Goal: Check status: Check status

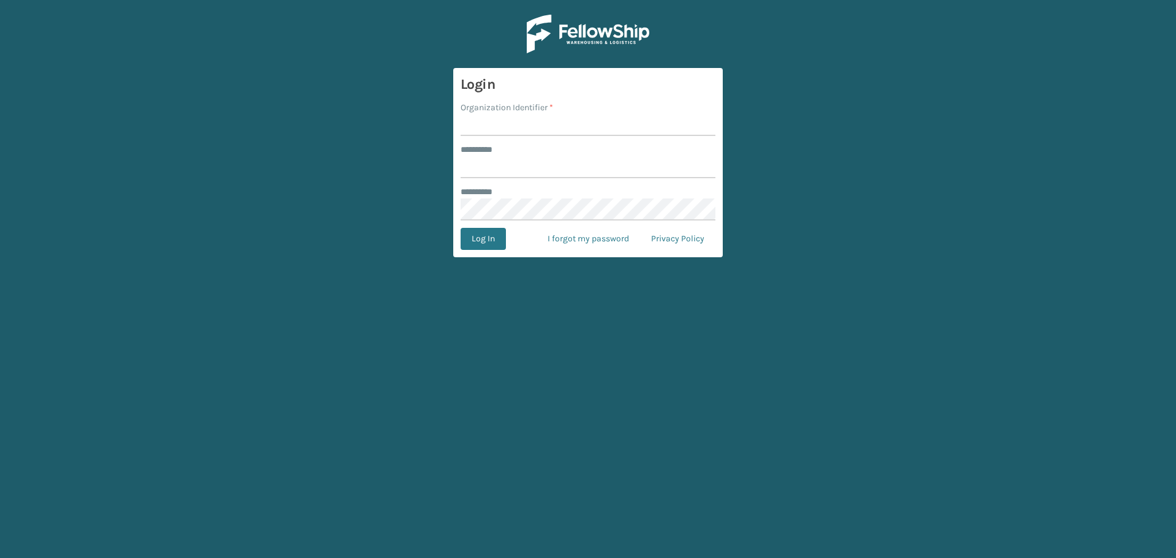
click at [559, 123] on input "Organization Identifier *" at bounding box center [587, 125] width 255 height 22
type input "SuperAdminOrganization"
click at [521, 167] on input "******** *" at bounding box center [587, 167] width 255 height 22
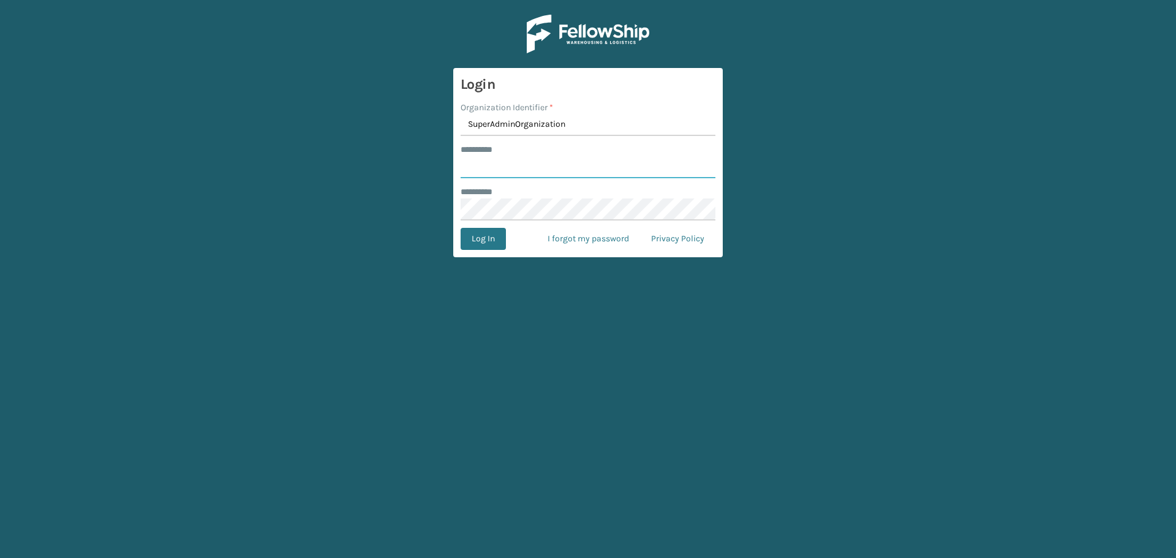
type input "******"
click at [464, 246] on button "Log In" at bounding box center [482, 239] width 45 height 22
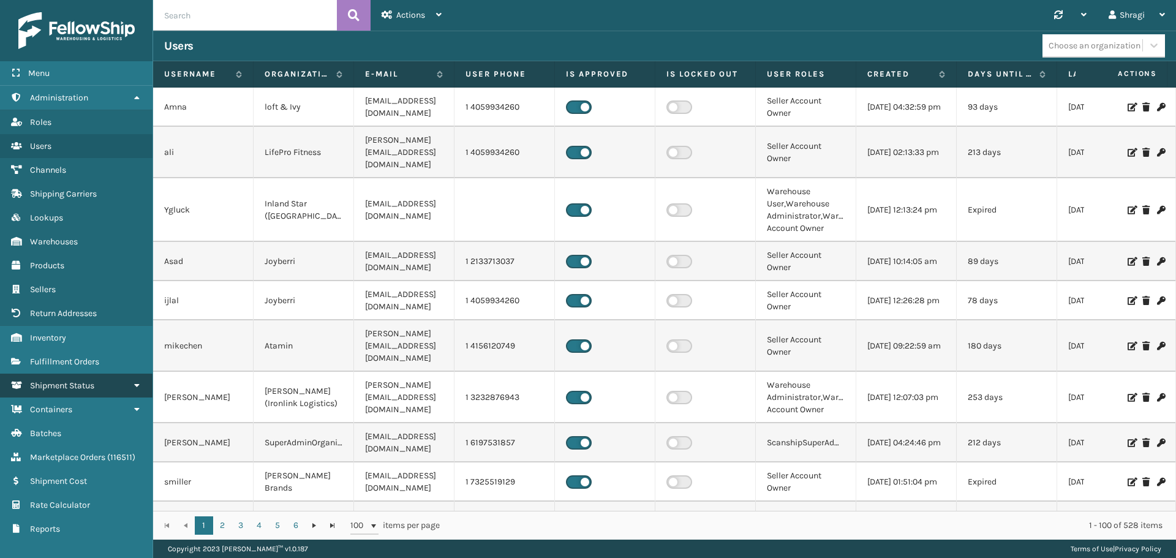
click at [73, 381] on span "Shipment Status" at bounding box center [62, 385] width 64 height 10
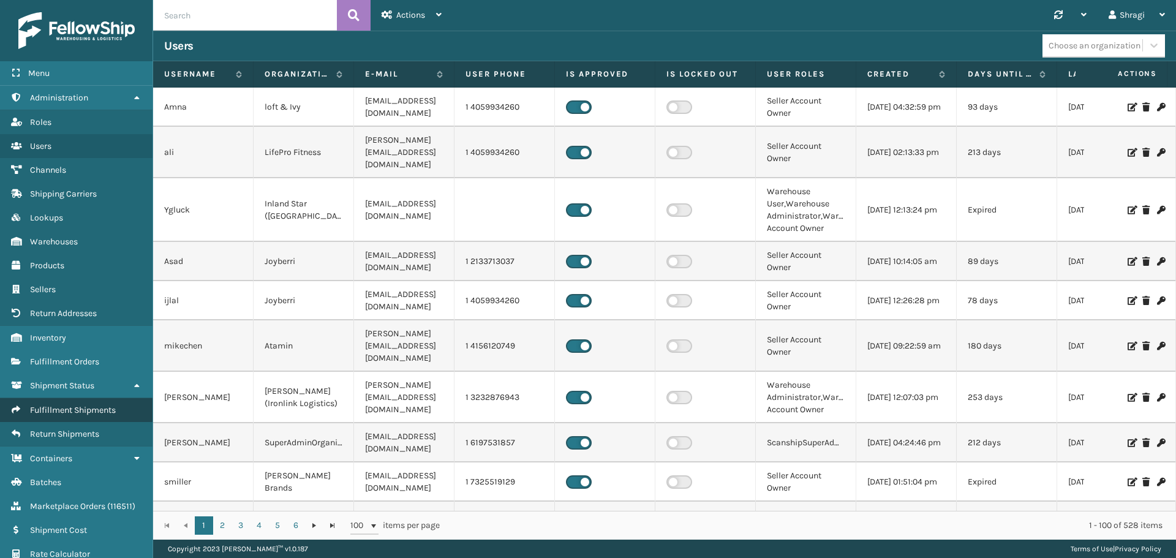
click at [50, 413] on span "Fulfillment Shipments" at bounding box center [73, 410] width 86 height 10
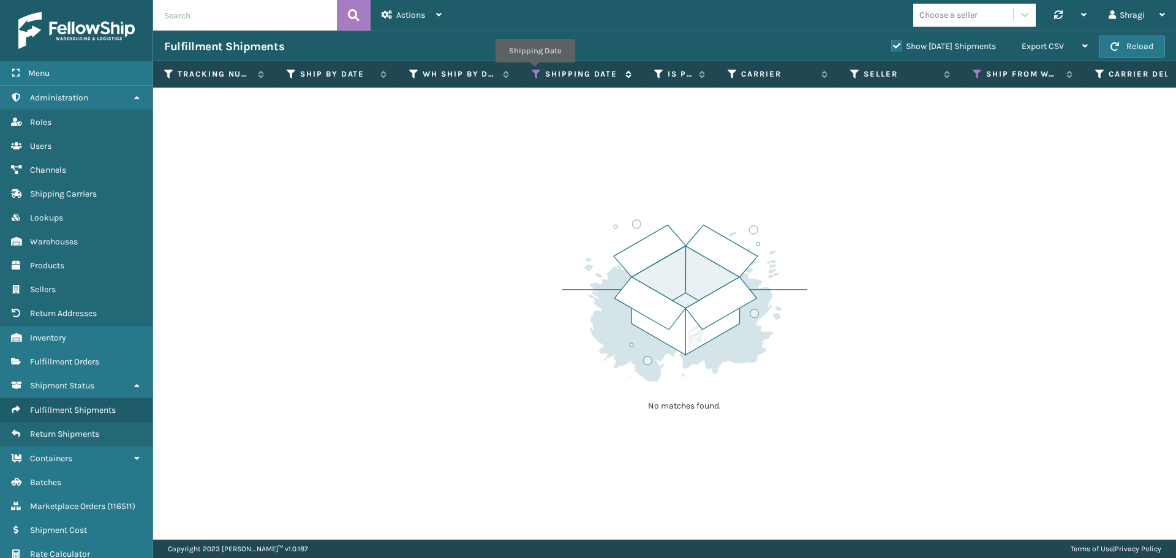
click at [535, 71] on icon at bounding box center [536, 74] width 10 height 11
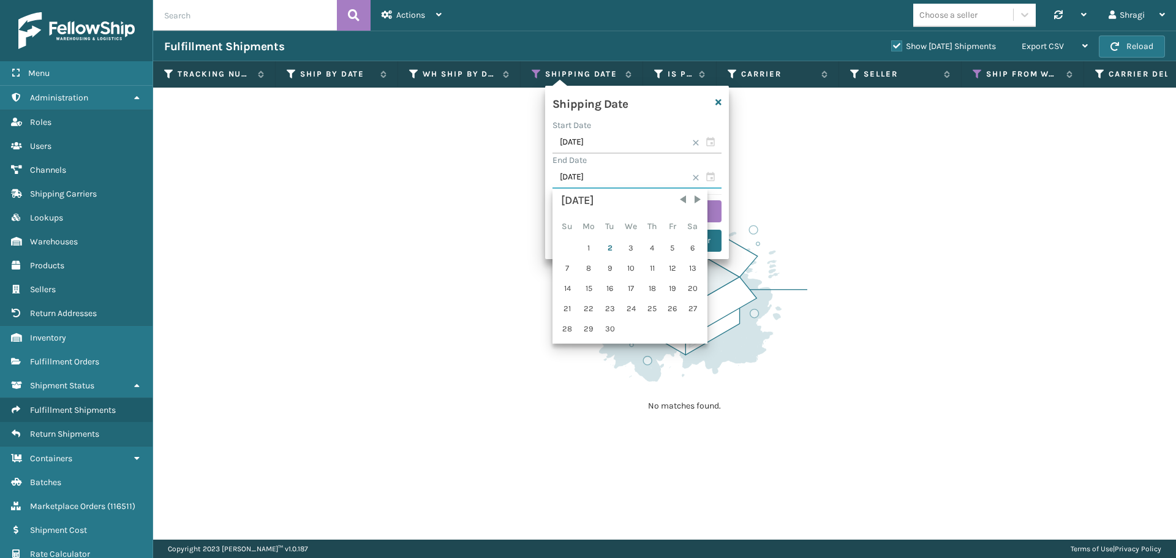
click at [582, 180] on input "[DATE]" at bounding box center [636, 178] width 169 height 22
click at [593, 244] on div "1" at bounding box center [589, 248] width 20 height 18
type input "[DATE]"
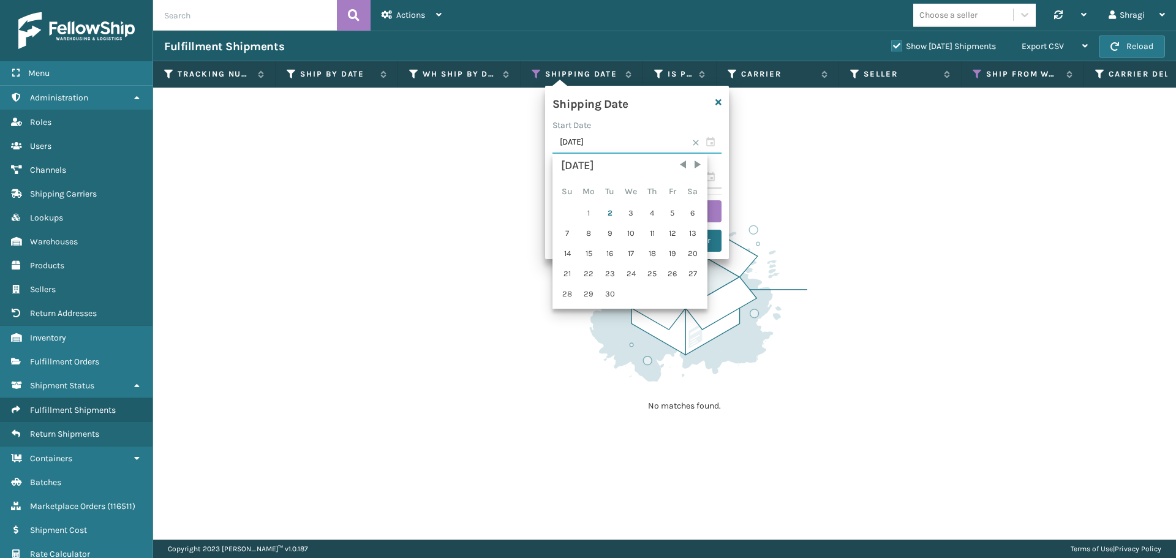
click at [602, 142] on input "[DATE]" at bounding box center [636, 143] width 169 height 22
click at [592, 214] on div "1" at bounding box center [589, 213] width 20 height 18
type input "[DATE]"
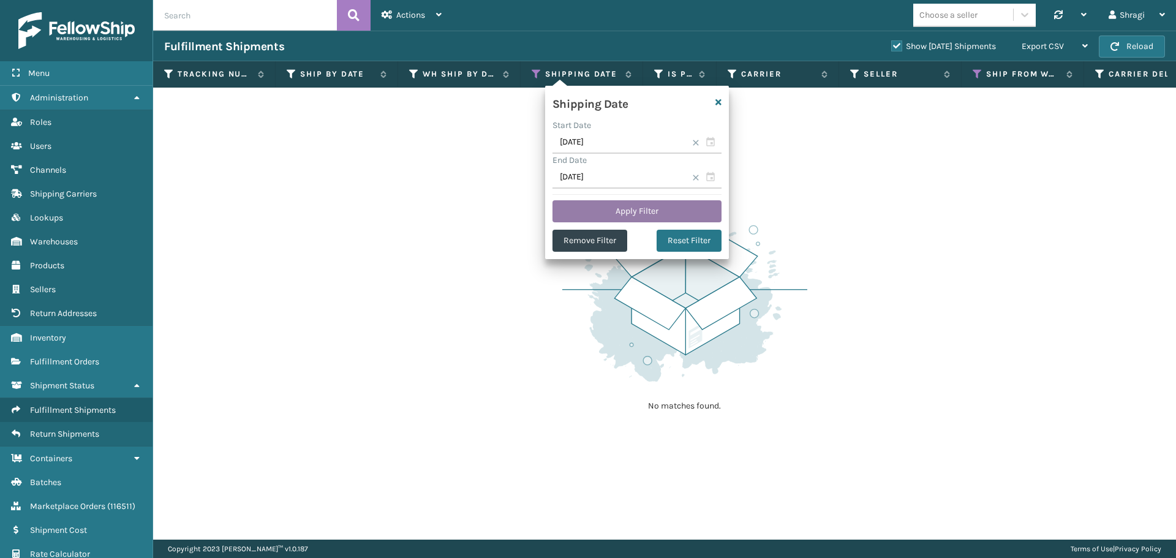
click at [594, 210] on button "Apply Filter" at bounding box center [636, 211] width 169 height 22
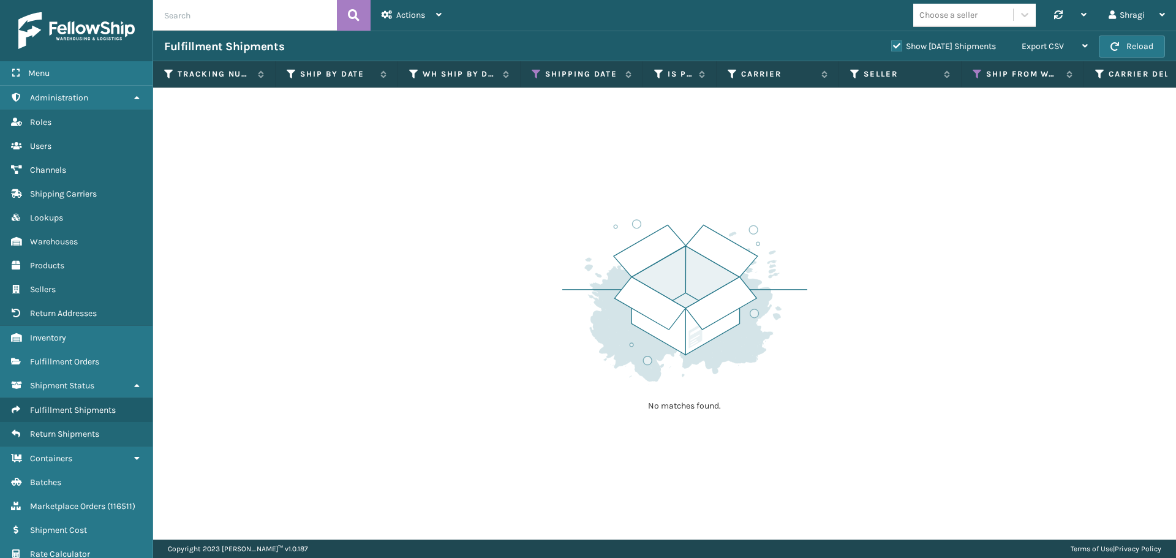
click at [542, 86] on th "Shipping Date" at bounding box center [581, 74] width 122 height 26
click at [534, 72] on icon at bounding box center [536, 74] width 10 height 11
click at [483, 201] on div "No matches found." at bounding box center [664, 314] width 1023 height 452
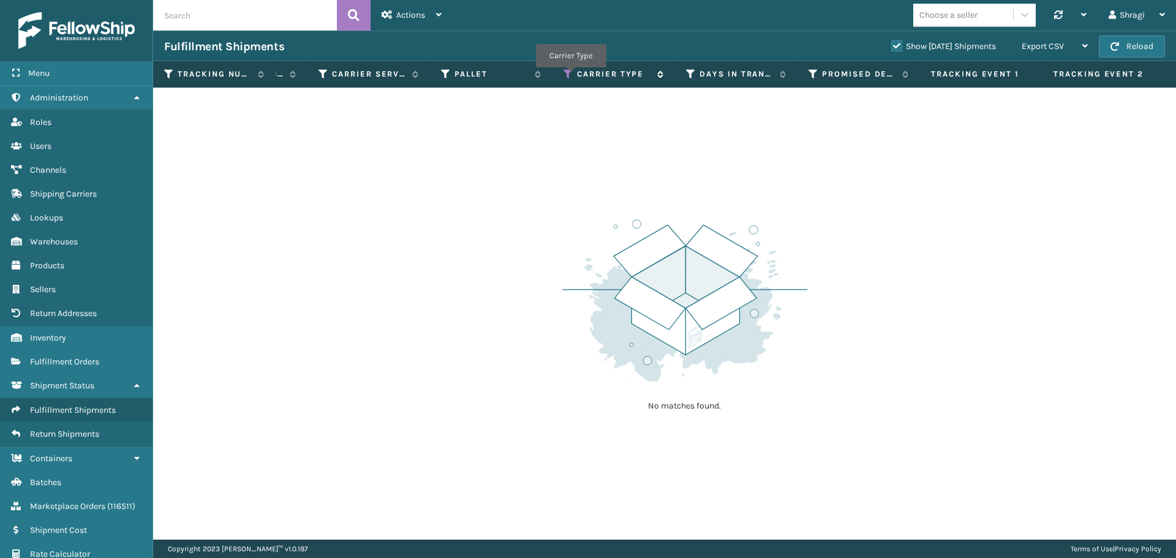
click at [566, 76] on icon at bounding box center [568, 74] width 10 height 11
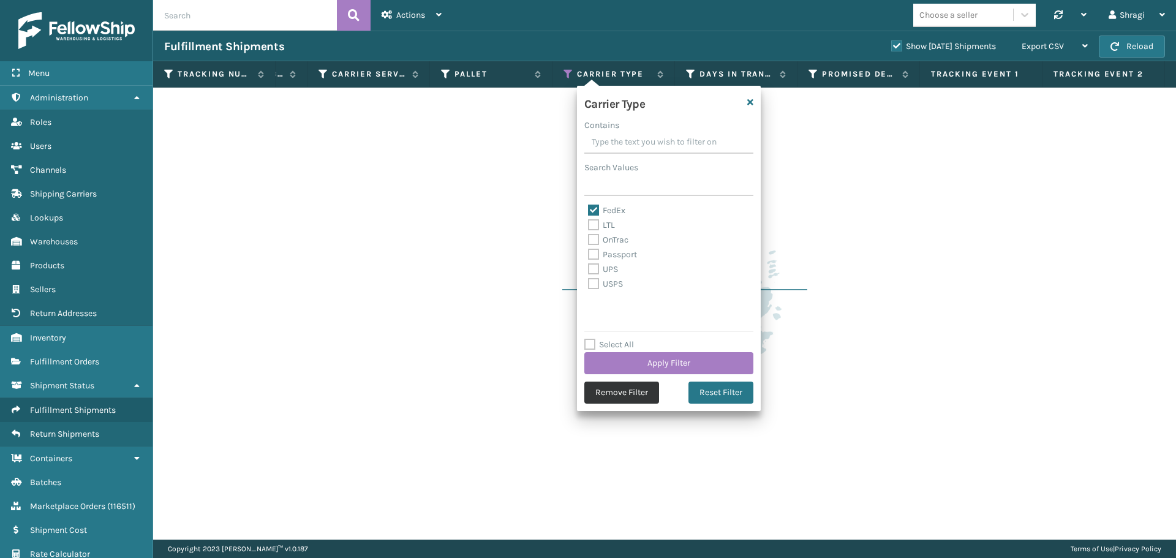
click at [619, 395] on button "Remove Filter" at bounding box center [621, 392] width 75 height 22
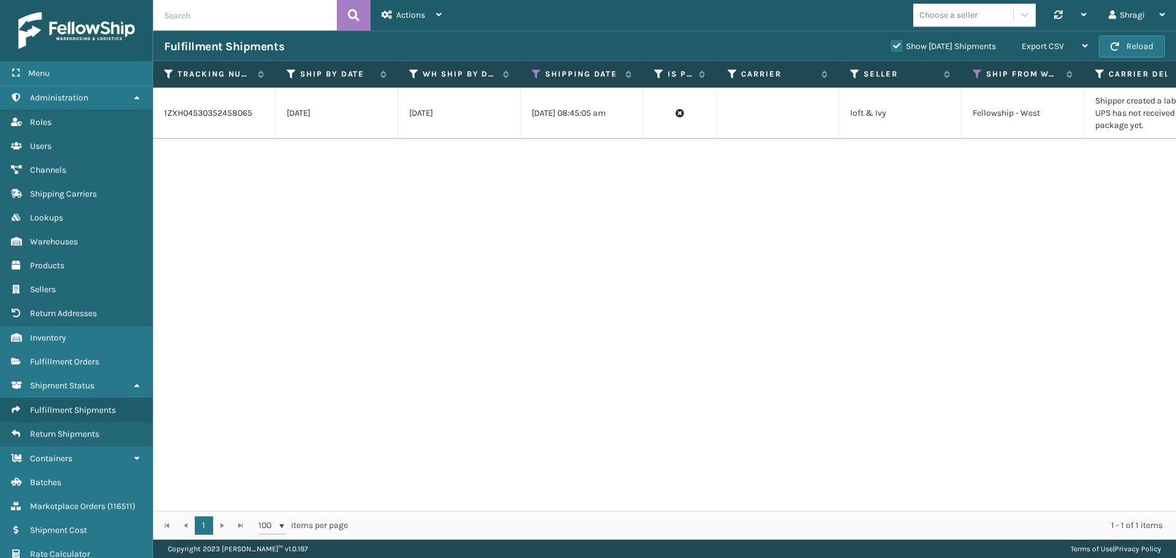
click at [619, 395] on div "1ZXH04530352458065 [DATE] [DATE] [DATE] 08:45:05 am loft & Ivy Fellowship - Wes…" at bounding box center [664, 299] width 1023 height 423
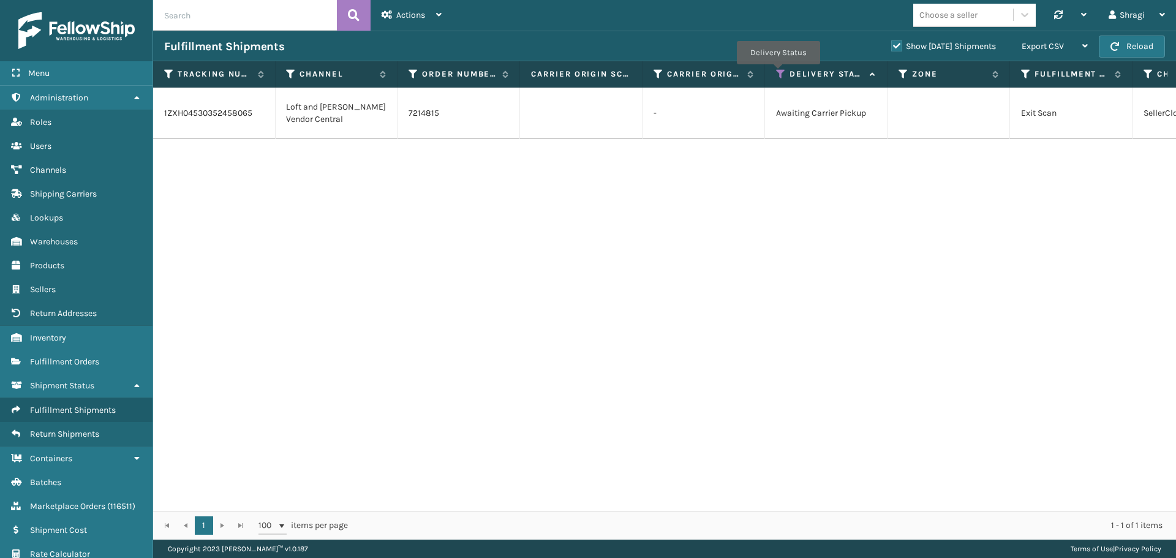
click at [778, 73] on icon at bounding box center [781, 74] width 10 height 11
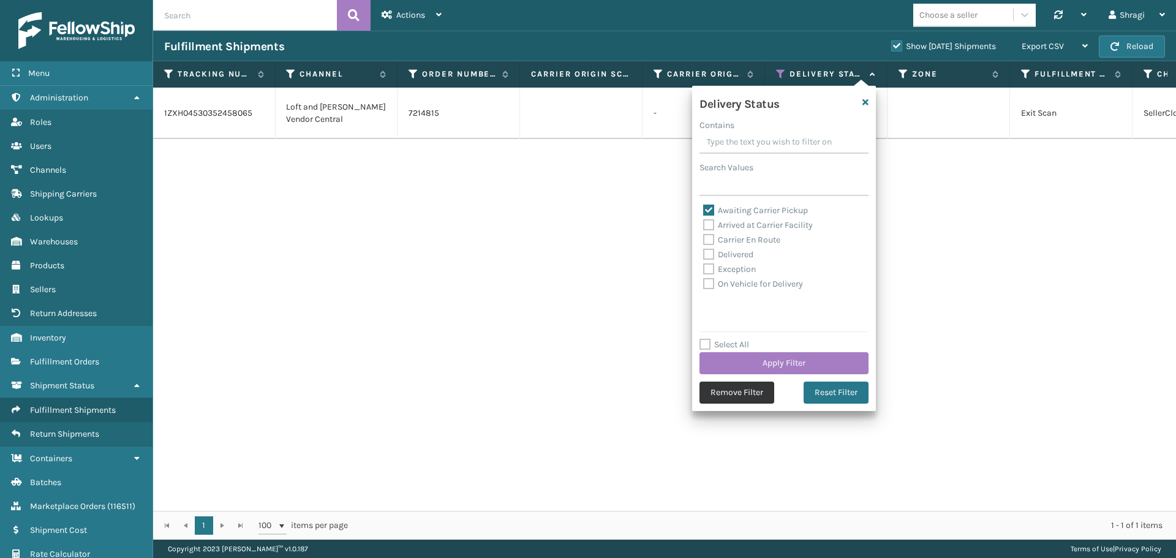
click at [717, 391] on button "Remove Filter" at bounding box center [736, 392] width 75 height 22
